Goal: Check status: Check status

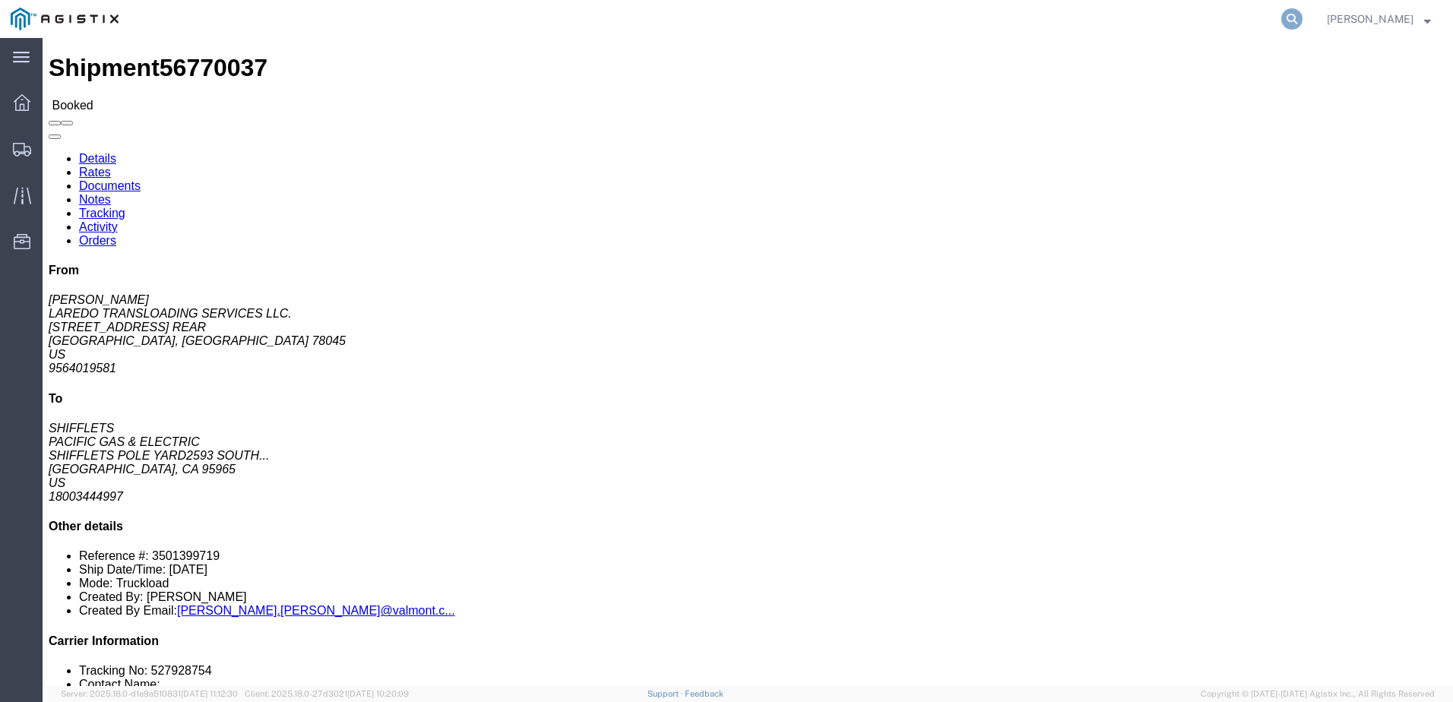
click at [1302, 16] on icon at bounding box center [1291, 18] width 21 height 21
click at [1111, 19] on input "search" at bounding box center [1050, 19] width 462 height 36
paste input "56772141"
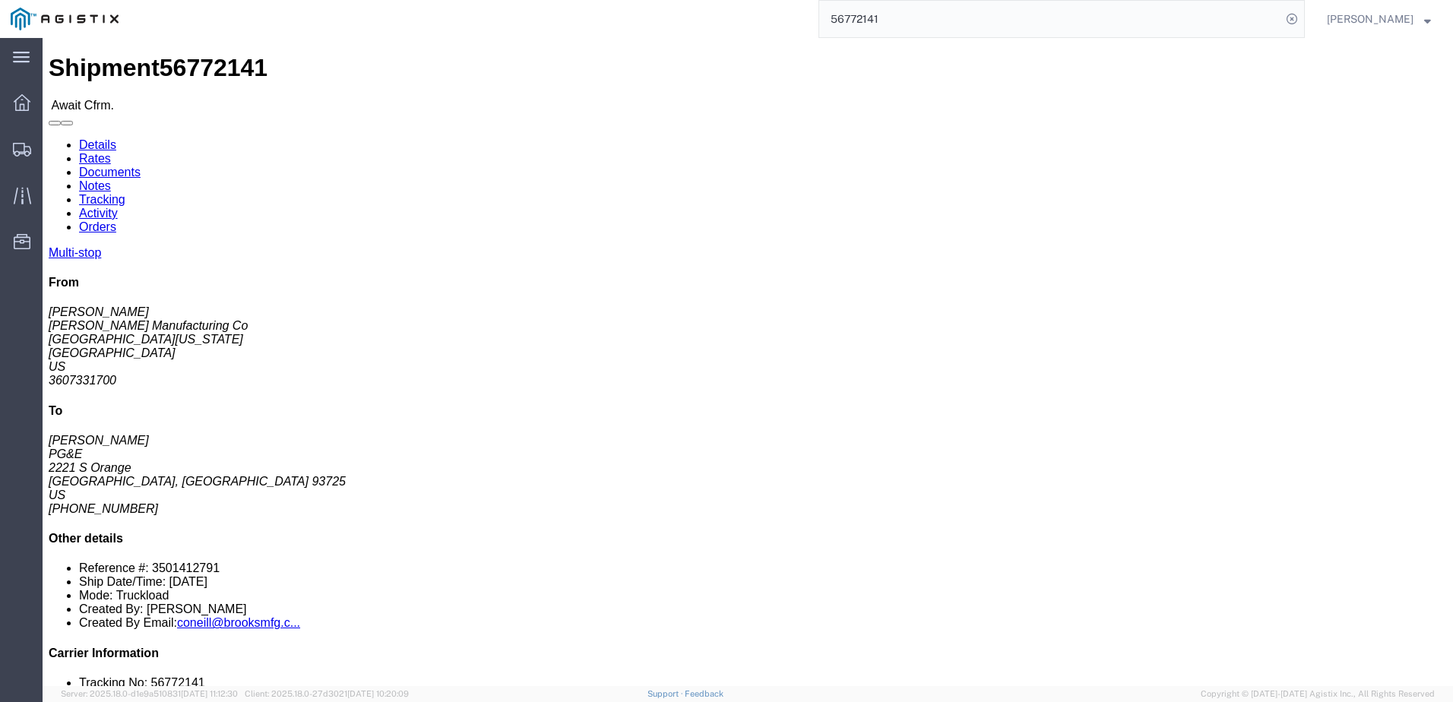
click link "Notes"
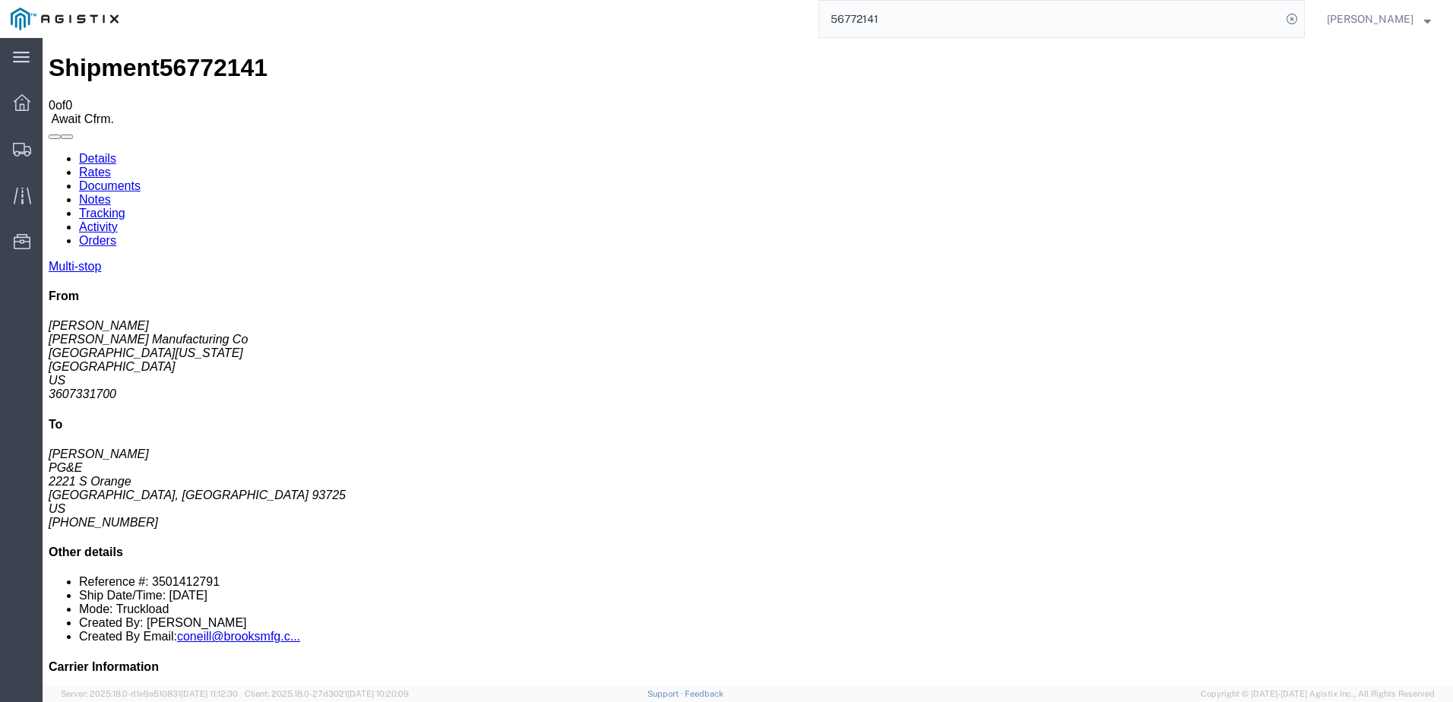
click at [104, 152] on link "Details" at bounding box center [97, 158] width 37 height 13
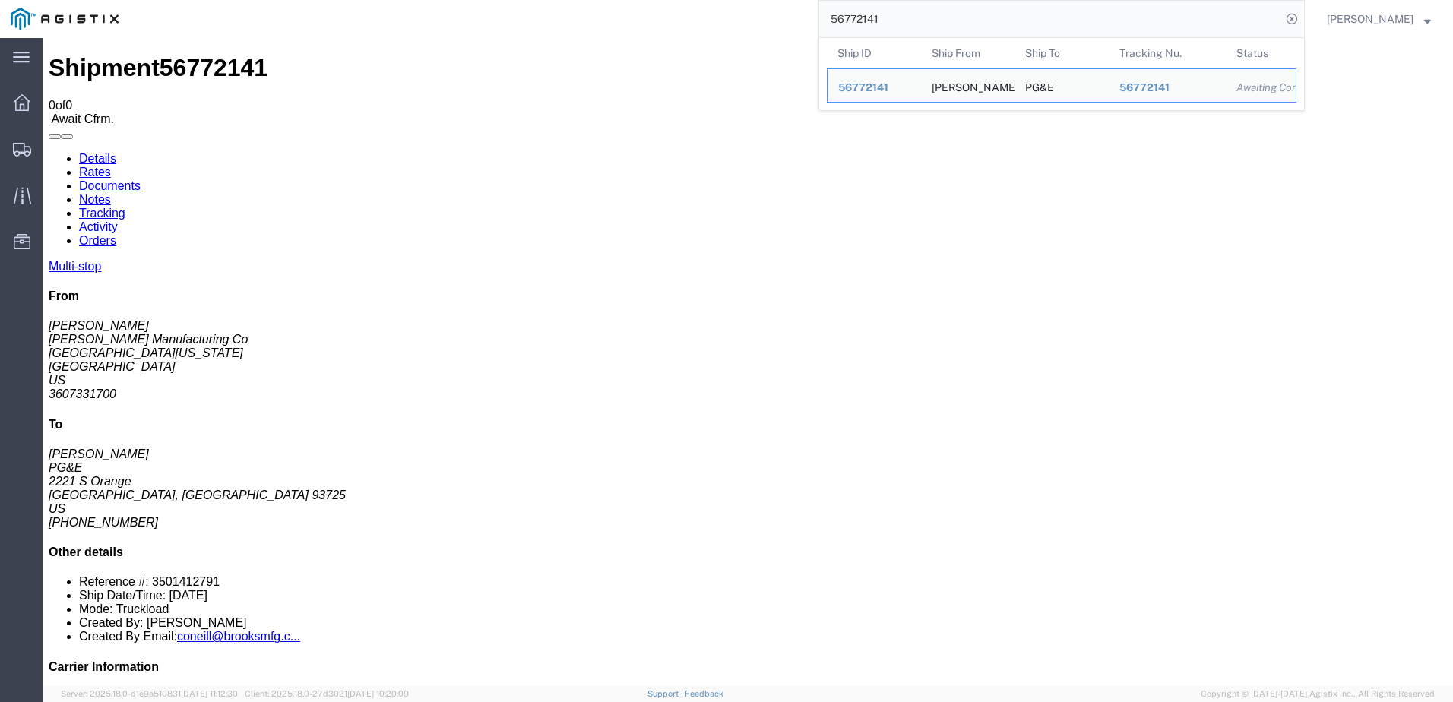
drag, startPoint x: 947, startPoint y: 16, endPoint x: 827, endPoint y: 23, distance: 119.5
click at [827, 23] on div "56772141 Ship ID Ship From Ship To Tracking Nu. Status Ship ID 56772141 Ship Fr…" at bounding box center [716, 19] width 1175 height 38
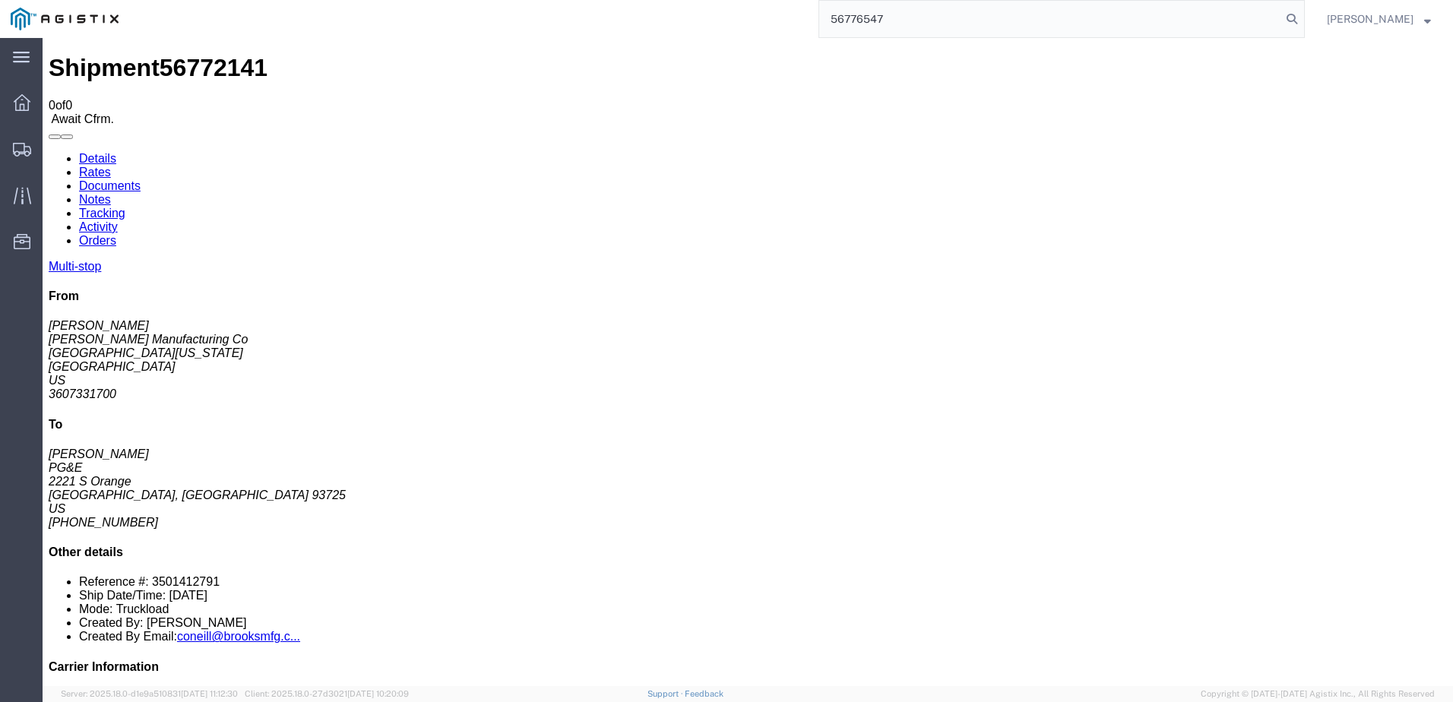
type input "56776547"
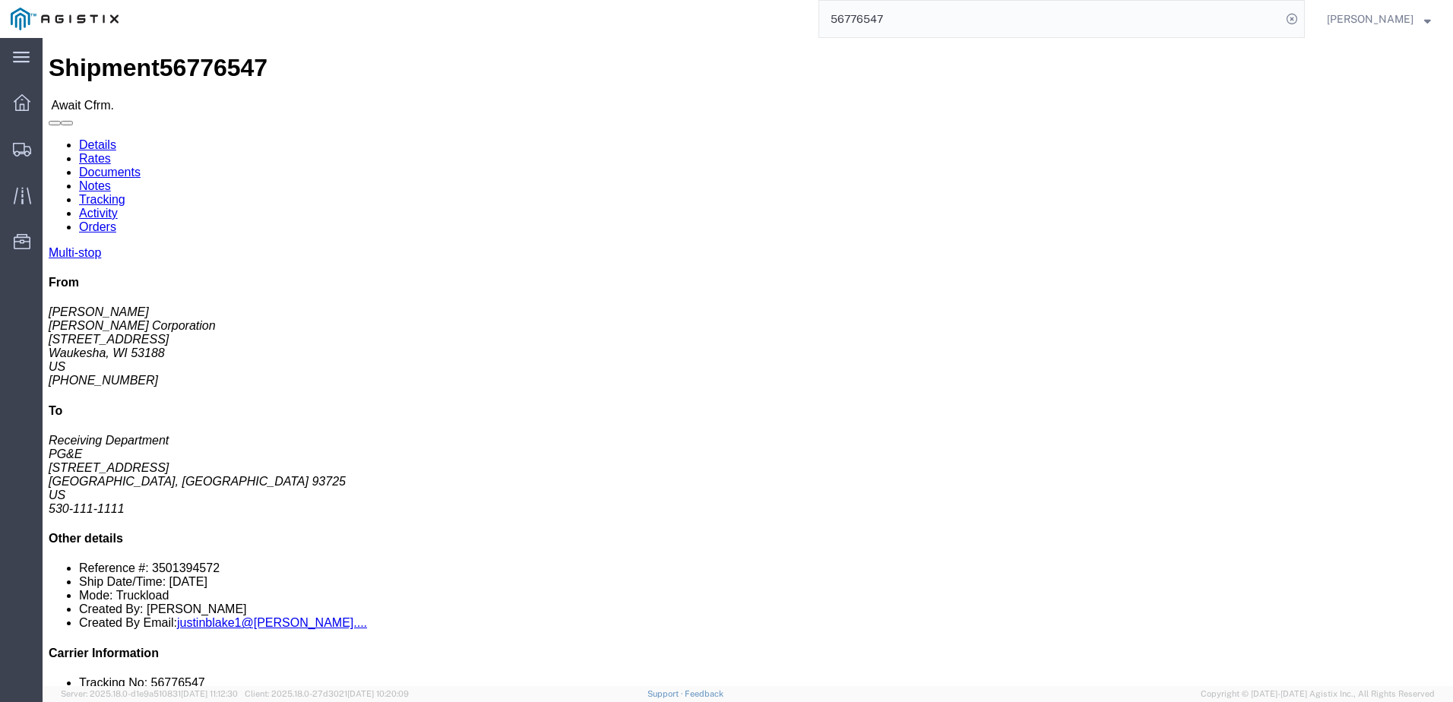
click link "Notes"
